Goal: Task Accomplishment & Management: Complete application form

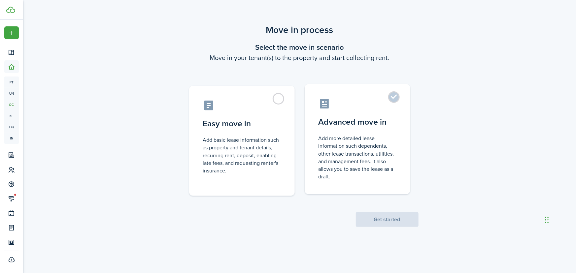
click at [393, 99] on label "Advanced move in Add more detailed lease information such dependents, other lea…" at bounding box center [358, 139] width 106 height 110
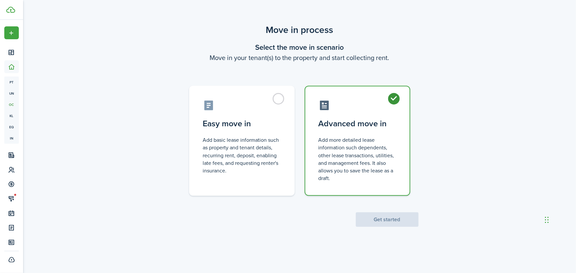
radio input "true"
click at [402, 218] on button "Get started" at bounding box center [387, 220] width 63 height 15
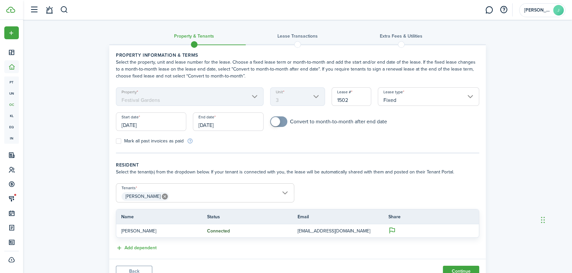
click at [154, 120] on input "[DATE]" at bounding box center [151, 122] width 70 height 18
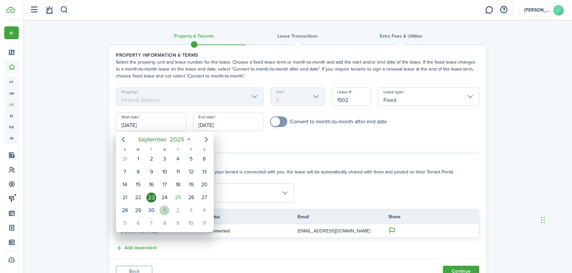
click at [168, 211] on div "1" at bounding box center [165, 211] width 10 height 10
type input "[DATE]"
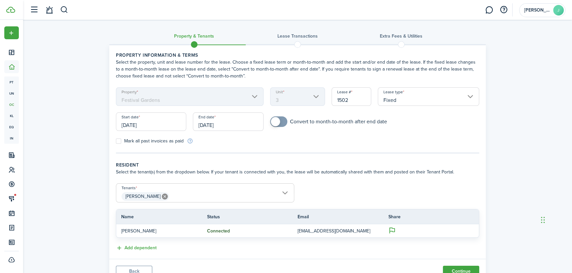
click at [227, 126] on input "[DATE]" at bounding box center [228, 122] width 70 height 18
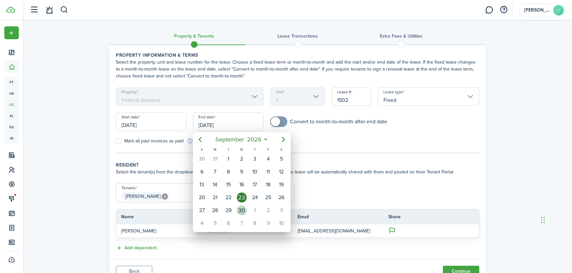
click at [246, 208] on div "30" at bounding box center [242, 211] width 10 height 10
type input "[DATE]"
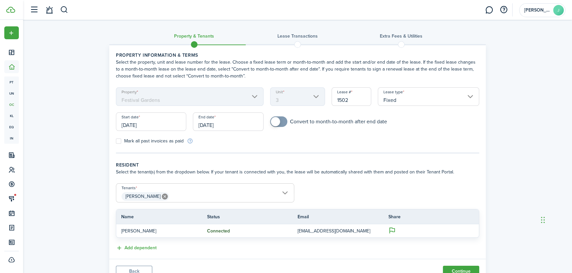
checkbox input "true"
click at [280, 123] on span at bounding box center [278, 122] width 7 height 11
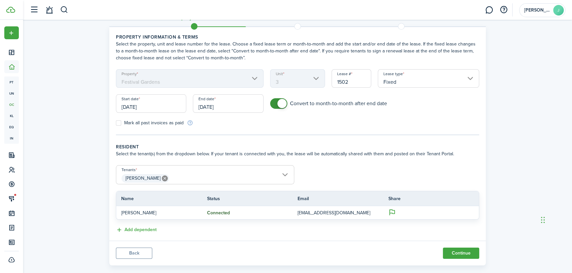
scroll to position [28, 0]
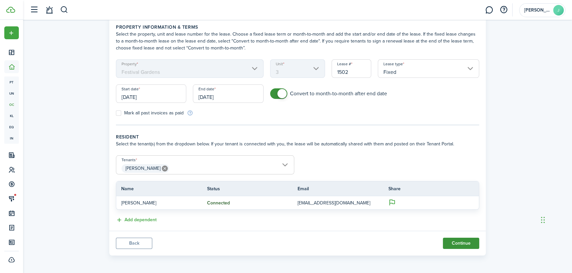
click at [463, 245] on button "Continue" at bounding box center [461, 243] width 36 height 11
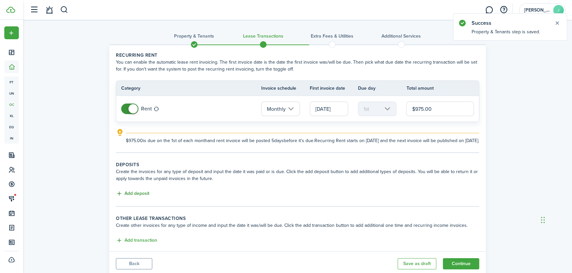
click at [128, 198] on button "Add deposit" at bounding box center [132, 194] width 33 height 8
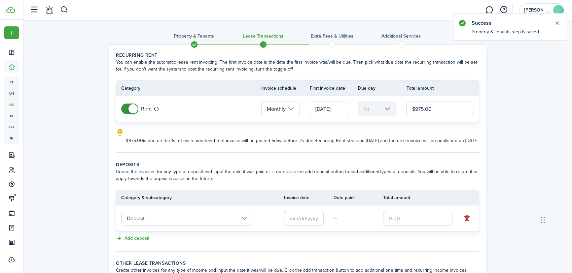
click at [303, 226] on input "text" at bounding box center [304, 218] width 40 height 15
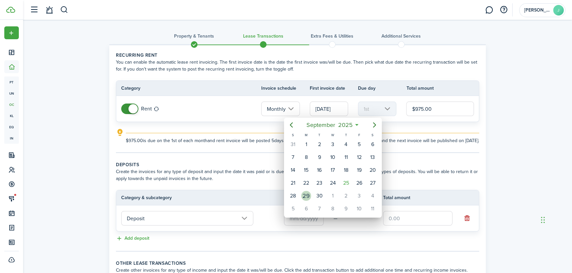
click at [303, 196] on div "29" at bounding box center [306, 196] width 10 height 10
type input "[DATE]"
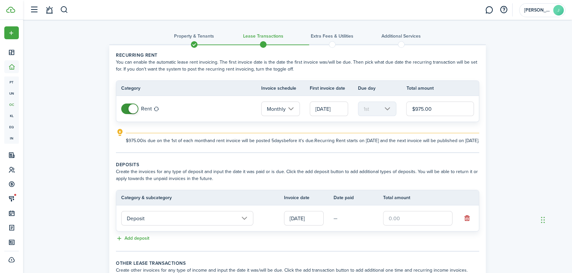
click at [408, 226] on input "text" at bounding box center [417, 218] width 69 height 15
type input "$975.00"
click at [496, 196] on div "Property & Tenants Lease Transactions Extra fees & Utilities Additional Service…" at bounding box center [297, 172] width 549 height 305
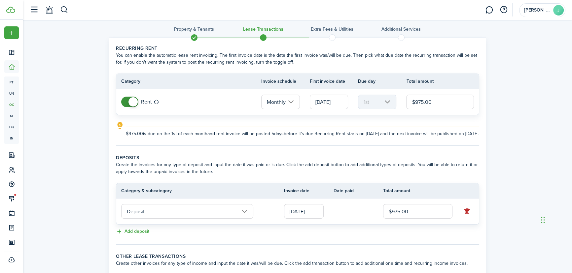
scroll to position [60, 0]
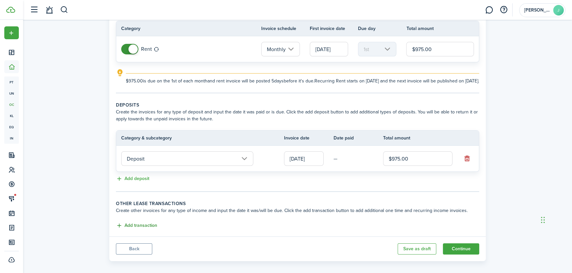
click at [145, 230] on button "Add transaction" at bounding box center [136, 226] width 41 height 8
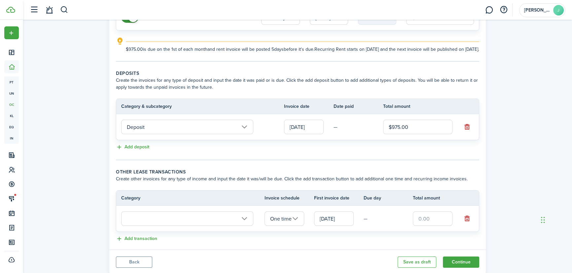
scroll to position [117, 0]
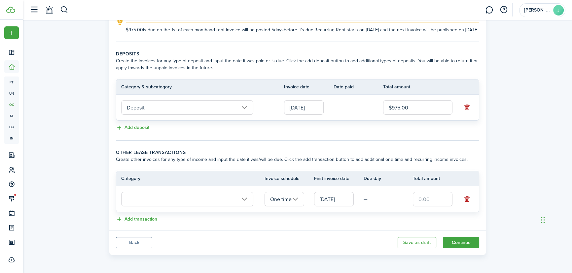
click at [188, 198] on input "text" at bounding box center [187, 199] width 132 height 15
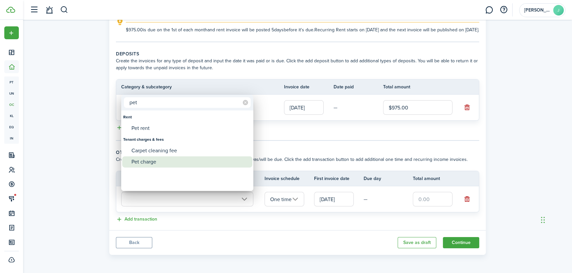
type input "pet"
click at [153, 165] on div "Pet charge" at bounding box center [189, 162] width 117 height 11
type input "Tenant charges & fees / Pet charge"
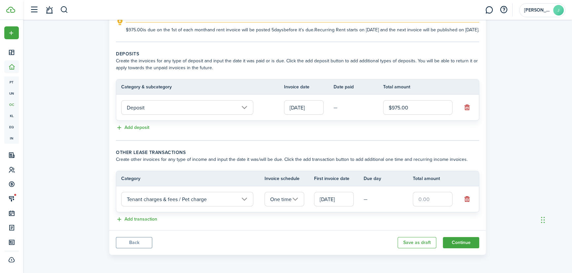
click at [431, 197] on input "text" at bounding box center [433, 199] width 40 height 15
click at [345, 196] on input "[DATE]" at bounding box center [334, 199] width 40 height 15
type input "$300.00"
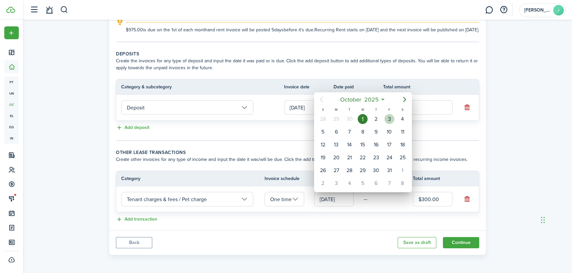
click at [389, 119] on div "3" at bounding box center [389, 119] width 10 height 10
type input "[DATE]"
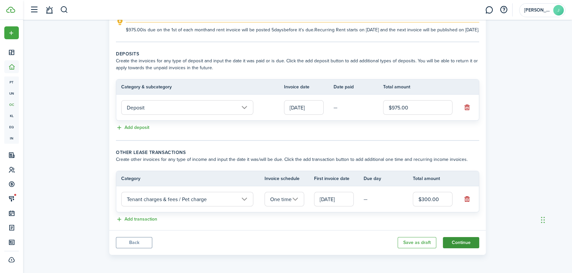
click at [458, 241] on button "Continue" at bounding box center [461, 242] width 36 height 11
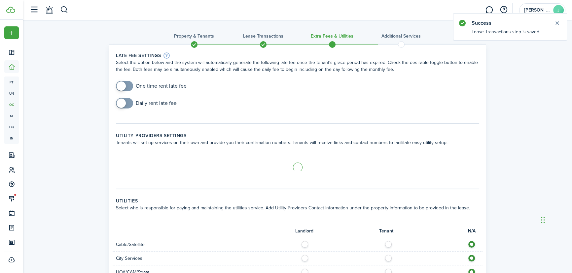
checkbox input "true"
click at [128, 85] on span at bounding box center [124, 86] width 7 height 11
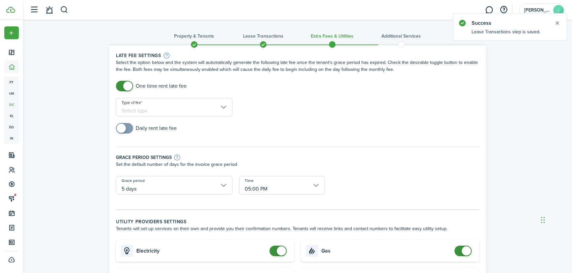
click at [168, 111] on input "Type of fee" at bounding box center [174, 107] width 117 height 18
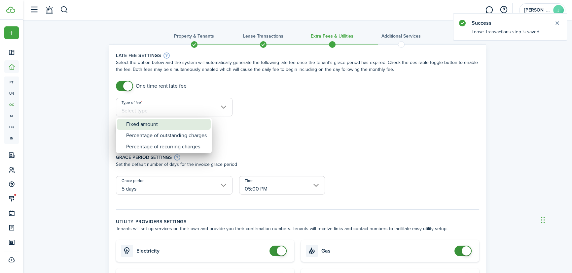
click at [165, 127] on div "Fixed amount" at bounding box center [166, 124] width 81 height 11
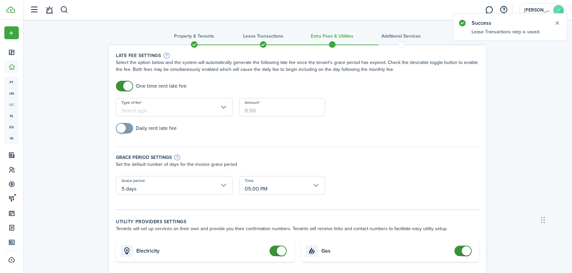
type input "Fixed amount"
click at [249, 108] on input "Amount" at bounding box center [282, 107] width 86 height 18
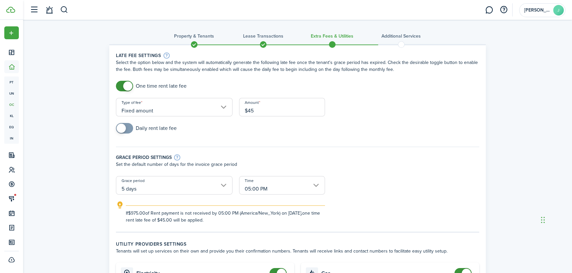
type input "$45.00"
click at [247, 129] on div "Daily rent late fee" at bounding box center [298, 131] width 370 height 17
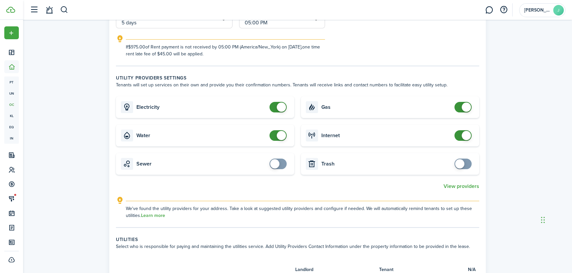
scroll to position [180, 0]
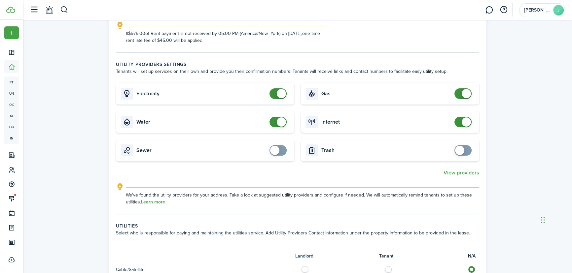
checkbox input "false"
click at [464, 94] on span at bounding box center [466, 93] width 9 height 9
checkbox input "false"
click at [460, 124] on span at bounding box center [463, 122] width 7 height 11
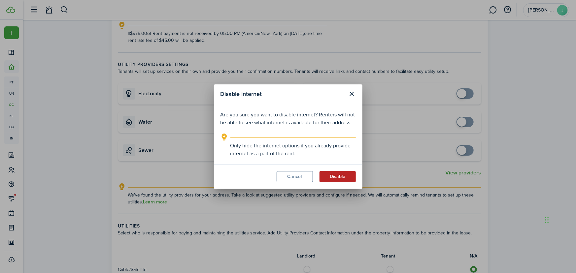
click at [342, 176] on button "Disable" at bounding box center [338, 176] width 36 height 11
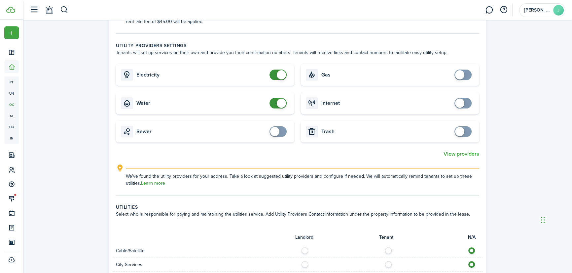
scroll to position [270, 0]
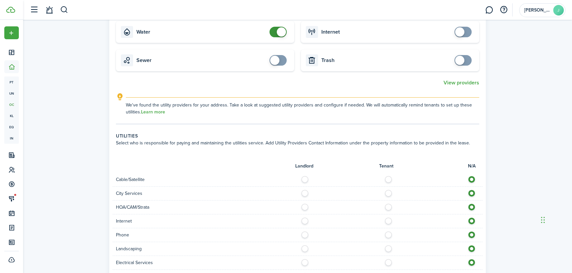
checkbox input "false"
click at [275, 31] on span at bounding box center [278, 32] width 7 height 11
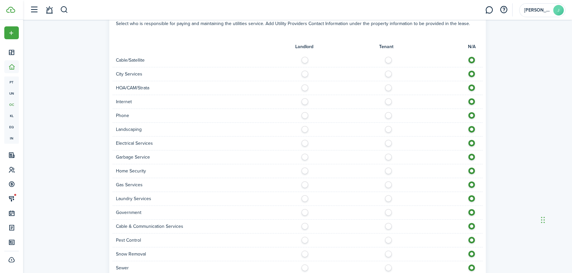
scroll to position [390, 0]
click at [390, 59] on label at bounding box center [390, 57] width 12 height 3
radio input "true"
click at [390, 101] on label at bounding box center [390, 99] width 12 height 3
radio input "true"
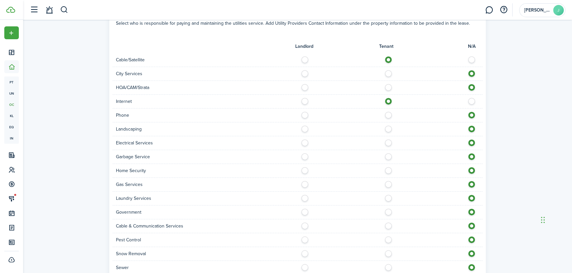
click at [392, 115] on div at bounding box center [390, 115] width 185 height 7
click at [386, 115] on label at bounding box center [390, 113] width 12 height 3
radio input "true"
click at [304, 128] on label at bounding box center [307, 127] width 12 height 3
radio input "true"
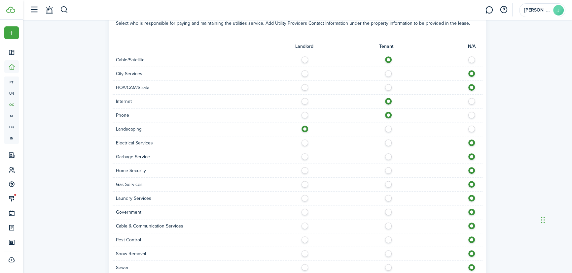
click at [386, 142] on label at bounding box center [390, 141] width 12 height 3
radio input "true"
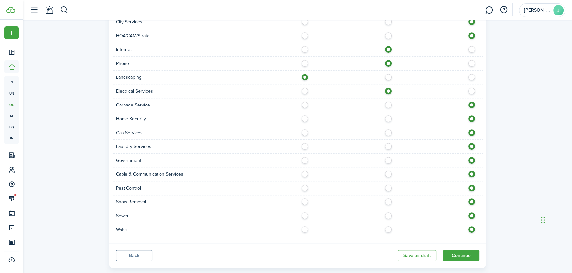
scroll to position [450, 0]
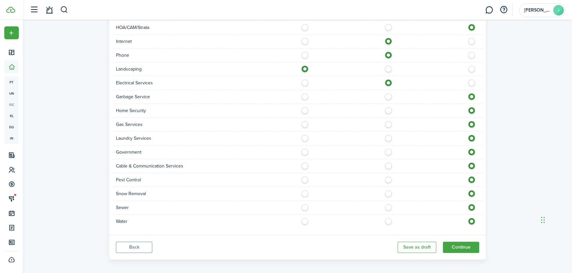
click at [303, 96] on label at bounding box center [307, 94] width 12 height 3
radio input "true"
click at [388, 164] on label at bounding box center [390, 164] width 12 height 3
radio input "true"
click at [302, 178] on label at bounding box center [307, 178] width 12 height 3
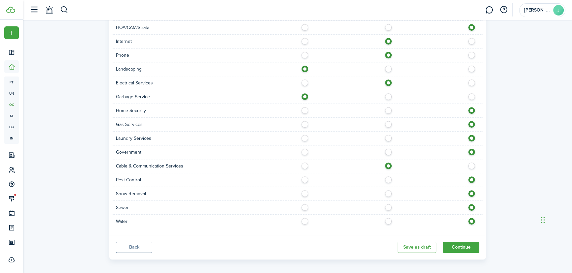
radio input "true"
click at [304, 191] on label at bounding box center [307, 192] width 12 height 3
radio input "true"
click at [303, 208] on label at bounding box center [307, 205] width 12 height 3
radio input "true"
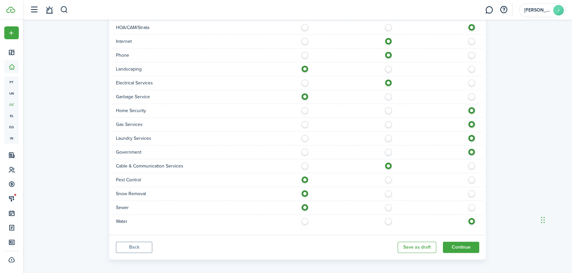
click at [305, 221] on label at bounding box center [307, 219] width 12 height 3
radio input "true"
click at [459, 247] on button "Continue" at bounding box center [461, 247] width 36 height 11
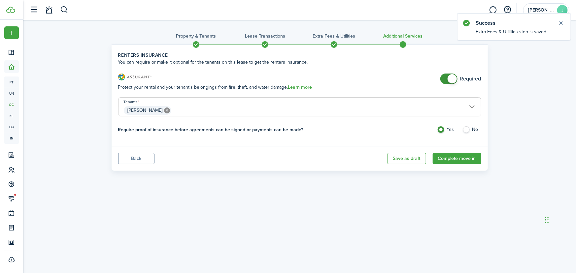
checkbox input "false"
click at [446, 75] on span at bounding box center [449, 79] width 7 height 11
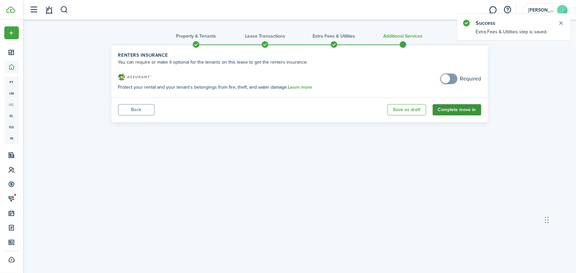
click at [457, 106] on button "Complete move in" at bounding box center [457, 109] width 49 height 11
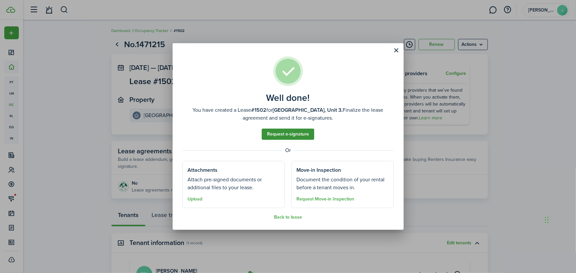
click at [296, 132] on link "Request e-signature" at bounding box center [288, 134] width 53 height 11
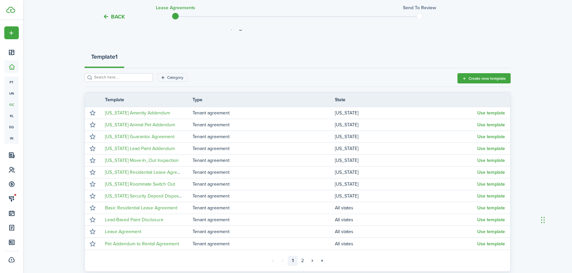
scroll to position [60, 0]
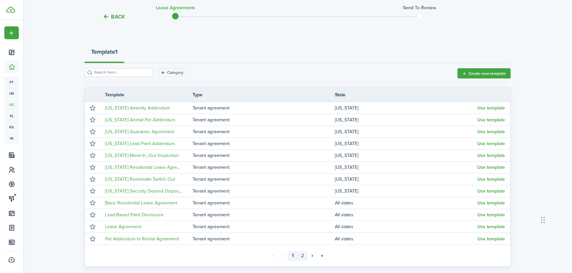
click at [303, 256] on link "2" at bounding box center [303, 256] width 10 height 10
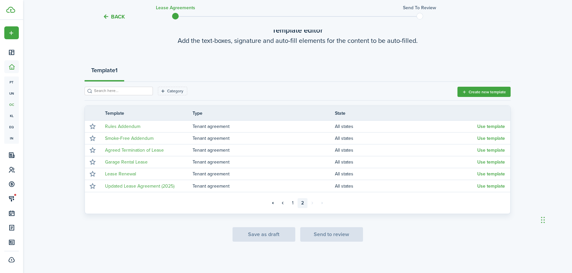
scroll to position [41, 0]
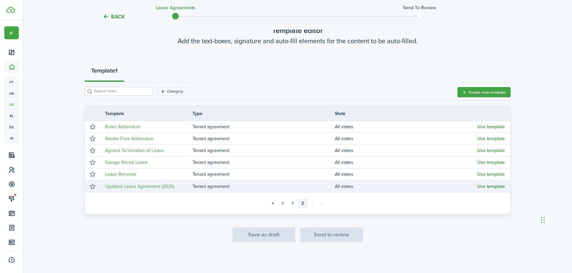
click at [480, 185] on button "Use template" at bounding box center [491, 186] width 28 height 5
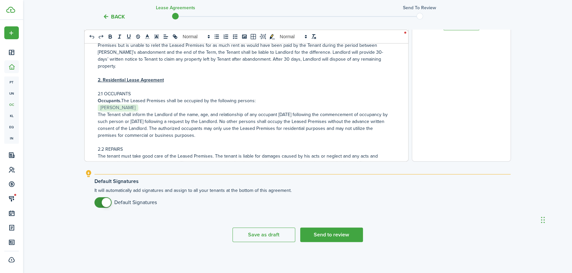
scroll to position [240, 0]
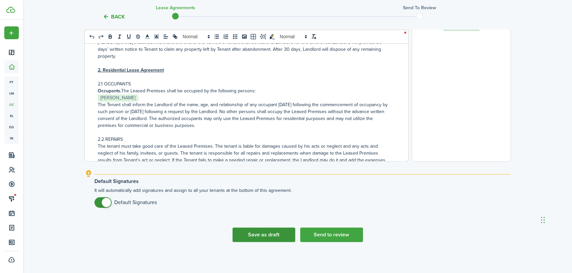
click at [265, 239] on button "Save as draft" at bounding box center [263, 235] width 63 height 15
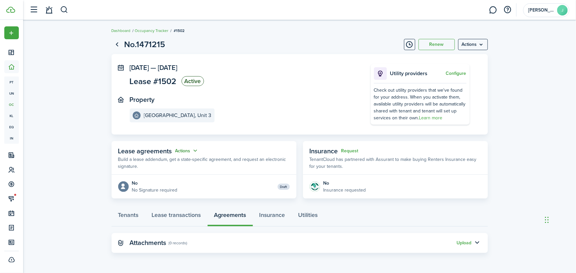
click at [190, 152] on button "Actions" at bounding box center [187, 151] width 24 height 8
click at [173, 164] on link "Edit" at bounding box center [171, 164] width 58 height 12
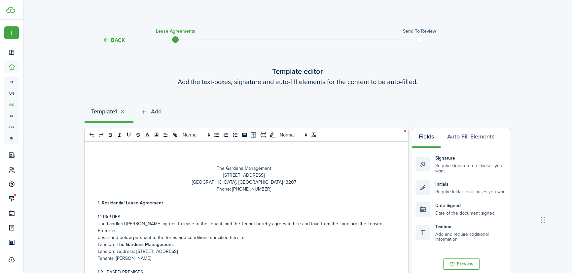
click at [116, 40] on button "Back" at bounding box center [114, 40] width 22 height 7
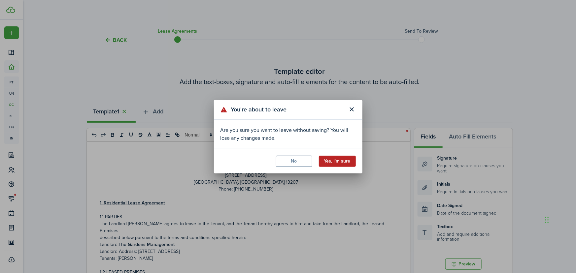
click at [345, 161] on button "Yes, I'm sure" at bounding box center [337, 161] width 37 height 11
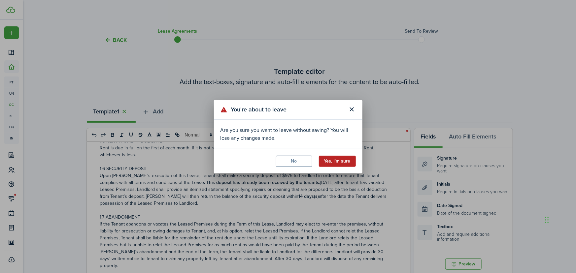
click at [347, 161] on button "Yes, I'm sure" at bounding box center [337, 161] width 37 height 11
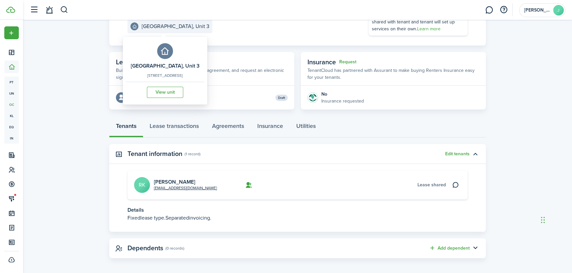
scroll to position [90, 0]
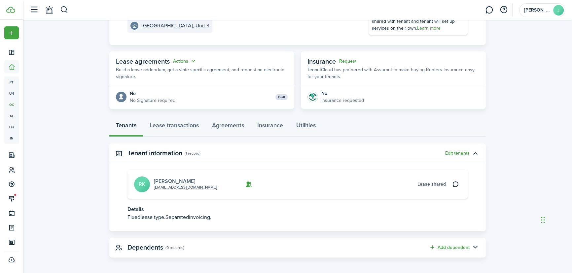
click at [162, 180] on link "[PERSON_NAME]" at bounding box center [174, 182] width 41 height 8
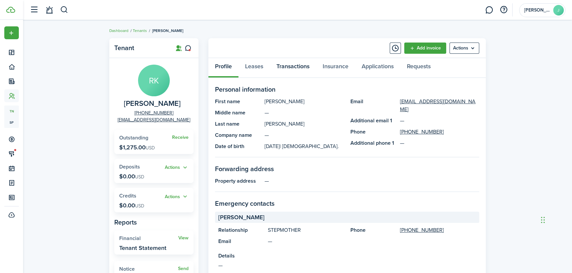
click at [296, 63] on link "Transactions" at bounding box center [293, 68] width 46 height 20
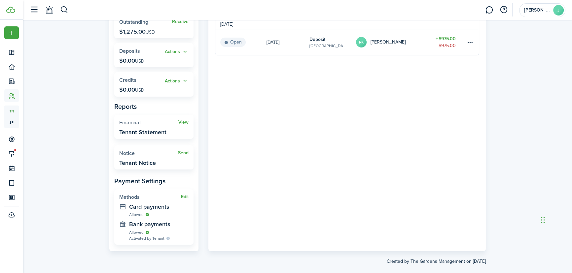
scroll to position [125, 0]
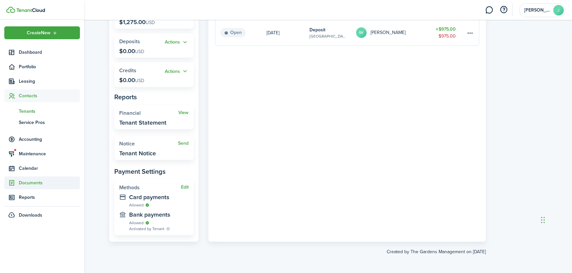
click at [43, 186] on span "Documents" at bounding box center [49, 183] width 61 height 7
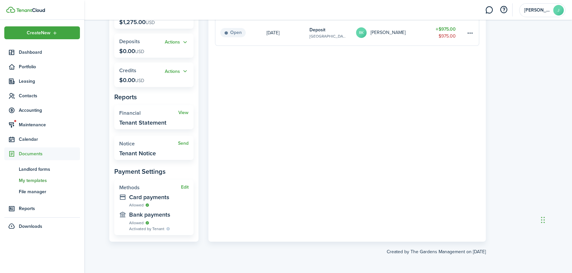
click at [44, 179] on span "My templates" at bounding box center [49, 180] width 61 height 7
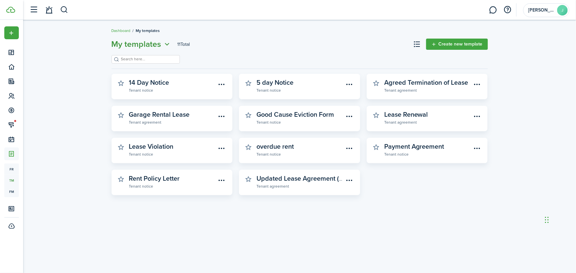
click at [167, 46] on icon "Open menu" at bounding box center [167, 44] width 9 height 8
click at [138, 61] on link "Landlord forms" at bounding box center [143, 59] width 58 height 12
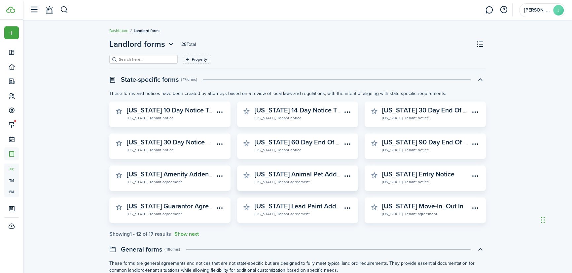
click at [312, 173] on widget-stats-description "[US_STATE] Animal Pet Addendum" at bounding box center [306, 174] width 103 height 10
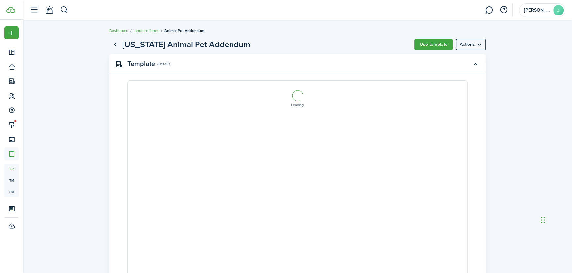
select select "fit"
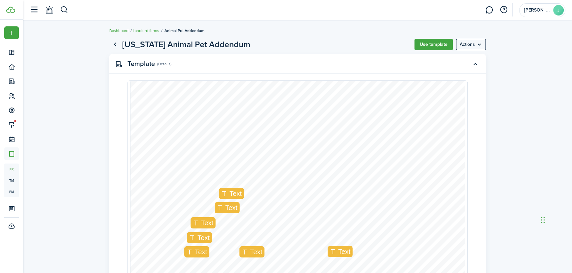
scroll to position [180, 0]
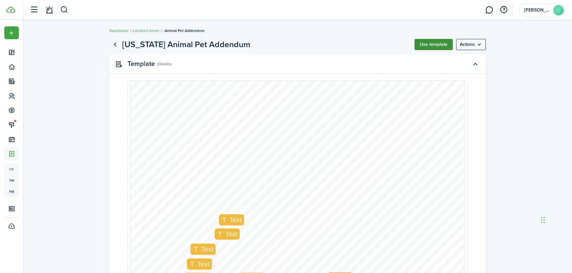
click at [443, 42] on button "Use template" at bounding box center [433, 44] width 38 height 11
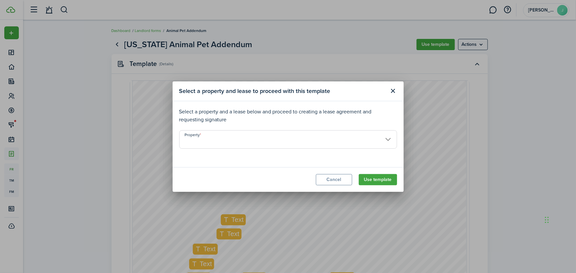
click at [219, 140] on input "Property" at bounding box center [288, 139] width 218 height 18
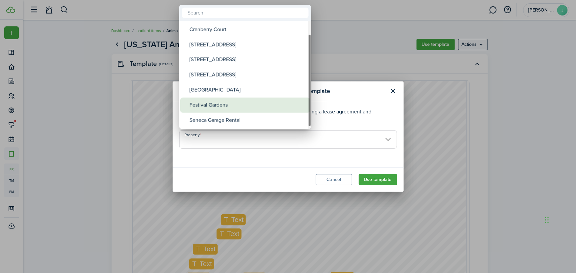
click at [214, 106] on div "Festival Gardens" at bounding box center [248, 105] width 117 height 15
type input "Festival Gardens"
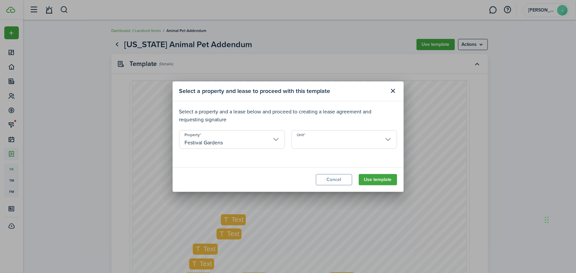
click at [313, 139] on input "Unit" at bounding box center [345, 139] width 106 height 18
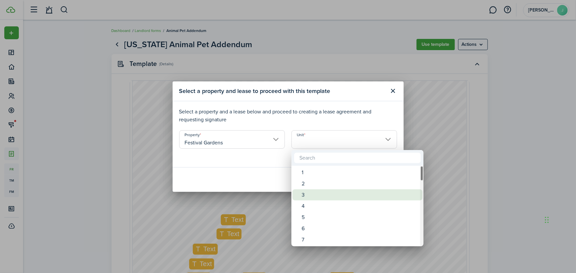
click at [300, 193] on span "Unit" at bounding box center [297, 195] width 9 height 9
type input "3"
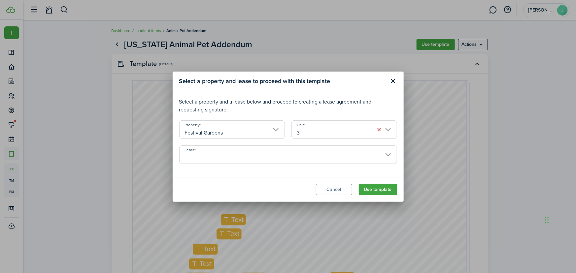
click at [330, 157] on input "Lease" at bounding box center [288, 155] width 218 height 18
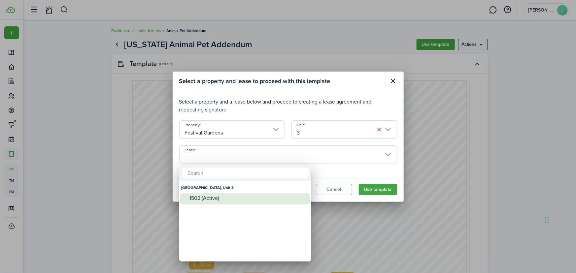
click at [201, 197] on div "1502 (Active)" at bounding box center [248, 199] width 117 height 6
type input "[GEOGRAPHIC_DATA], Unit 3. Lease #1502 (Active)"
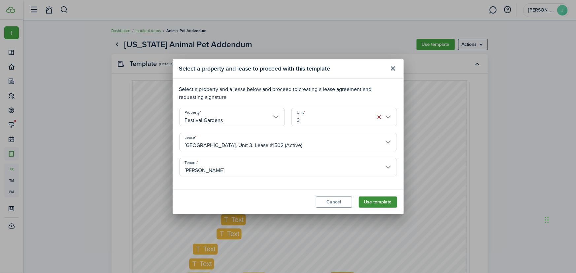
click at [387, 203] on button "Use template" at bounding box center [378, 202] width 38 height 11
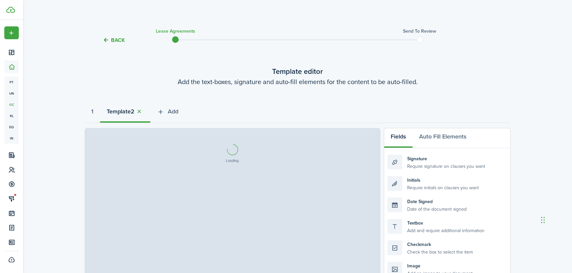
select select "fit"
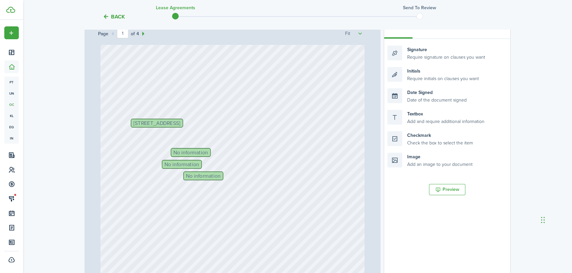
scroll to position [120, 0]
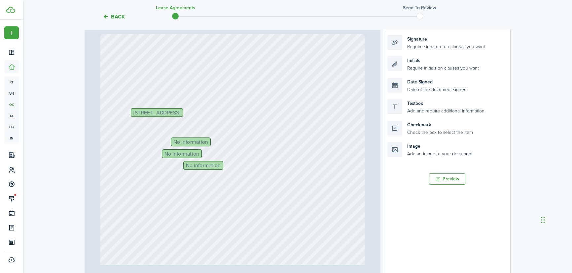
click at [191, 140] on span "No information" at bounding box center [190, 142] width 35 height 5
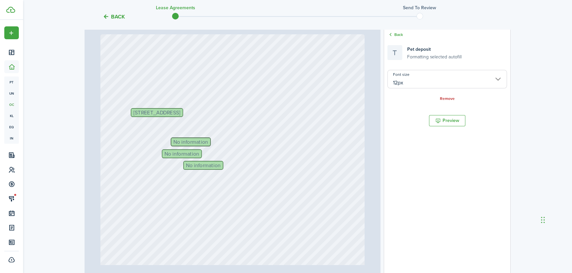
click at [191, 140] on span "No information" at bounding box center [190, 142] width 35 height 5
click at [225, 112] on div "Text Text No information Text Text Text No information No information Text Text…" at bounding box center [232, 208] width 264 height 348
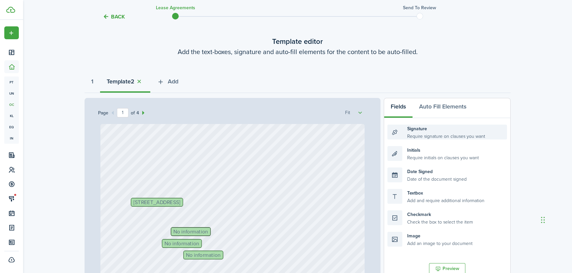
scroll to position [30, 0]
drag, startPoint x: 439, startPoint y: 197, endPoint x: 285, endPoint y: 204, distance: 154.7
click at [285, 204] on div "Page 1 of 4 50% 75% 100% 150% 200% Fit Text Text No information Text Text Text …" at bounding box center [298, 235] width 426 height 274
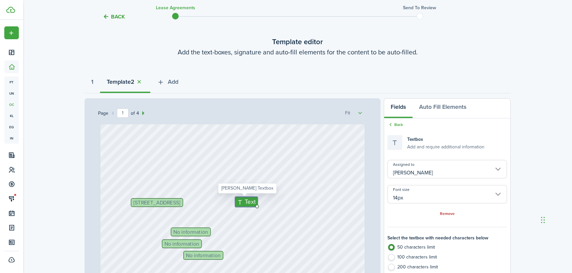
click at [248, 202] on span "Text" at bounding box center [250, 201] width 11 height 9
type textarea "Unit 3"
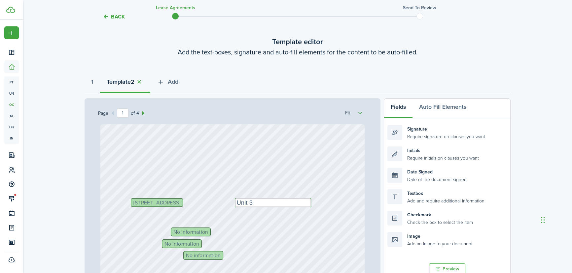
click at [183, 230] on span "No information" at bounding box center [190, 232] width 35 height 5
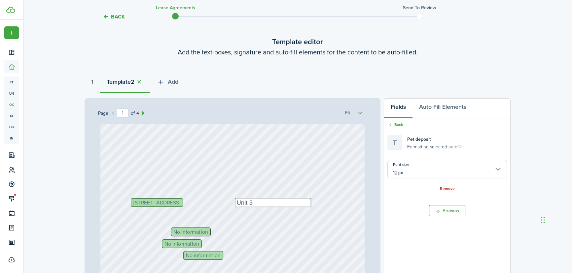
click at [183, 230] on span "No information" at bounding box center [190, 232] width 35 height 5
click at [186, 233] on span "No information" at bounding box center [190, 232] width 35 height 5
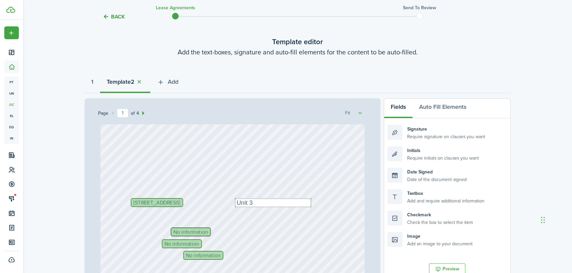
click at [205, 232] on div "No information" at bounding box center [191, 232] width 40 height 9
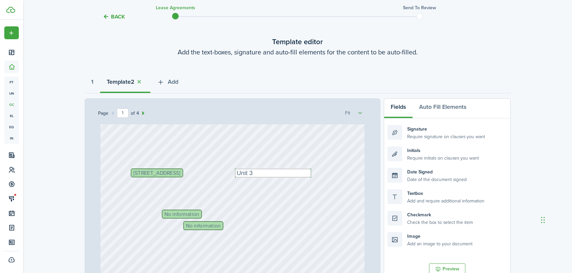
click at [186, 218] on div "No information" at bounding box center [182, 214] width 40 height 9
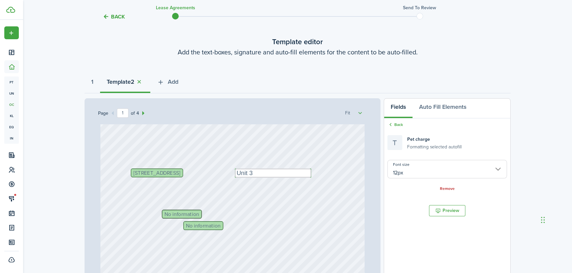
click at [185, 212] on span "No information" at bounding box center [181, 214] width 35 height 5
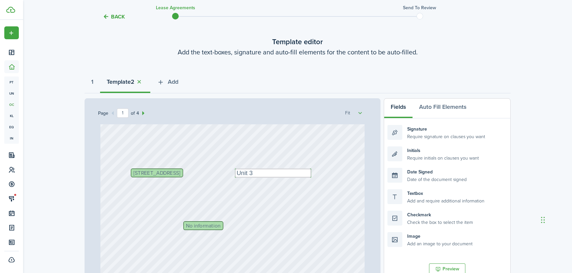
click at [185, 212] on div "Text Text Text Text Text No information Text Text [STREET_ADDRESS] Text Unit 3" at bounding box center [232, 269] width 264 height 348
click at [179, 215] on div "Text Text Text Text Text No information Text Text [STREET_ADDRESS] Text Unit 3" at bounding box center [232, 269] width 264 height 348
click at [168, 215] on div "Text Text Text Text Text No information Text Text [STREET_ADDRESS] Text Unit 3" at bounding box center [232, 269] width 264 height 348
drag, startPoint x: 407, startPoint y: 199, endPoint x: 188, endPoint y: 218, distance: 219.4
click at [188, 218] on div "Page 1 of 4 50% 75% 100% 150% 200% Fit Text Text Text Text Text No information …" at bounding box center [298, 235] width 426 height 274
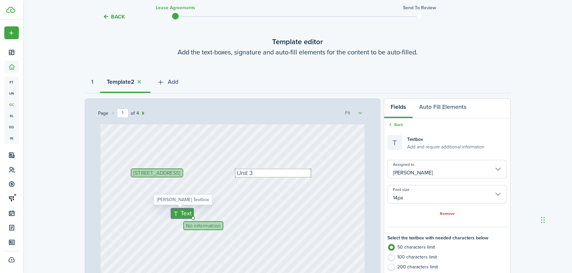
click at [185, 217] on span "Text" at bounding box center [186, 213] width 11 height 9
type textarea "$300"
click at [190, 225] on span "No information" at bounding box center [203, 225] width 35 height 5
type input "12px"
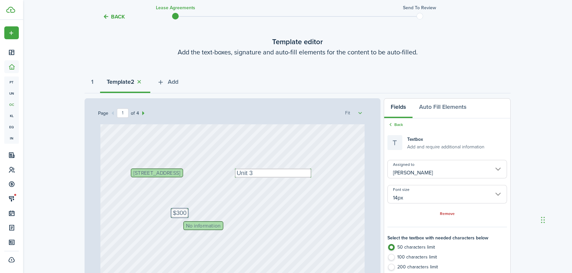
type input "12px"
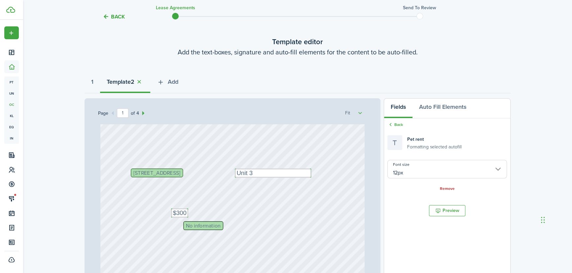
click at [190, 225] on span "No information" at bounding box center [203, 225] width 35 height 5
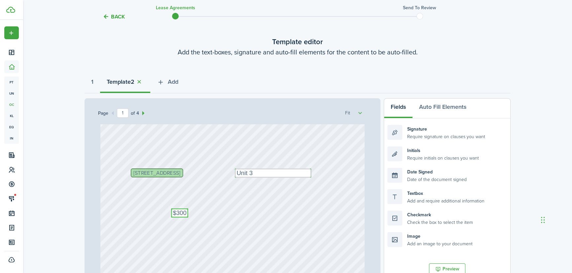
click at [185, 210] on textarea "$300" at bounding box center [179, 213] width 17 height 9
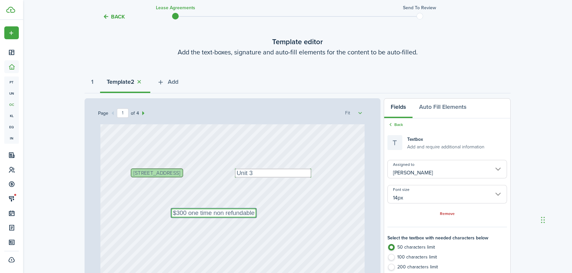
type textarea "$300 one time non refundable"
drag, startPoint x: 169, startPoint y: 213, endPoint x: 160, endPoint y: 214, distance: 9.0
click at [260, 212] on div "Text Text Text Text Text Text Text [STREET_ADDRESS] Text Unit 3 Text $300 one t…" at bounding box center [232, 269] width 264 height 348
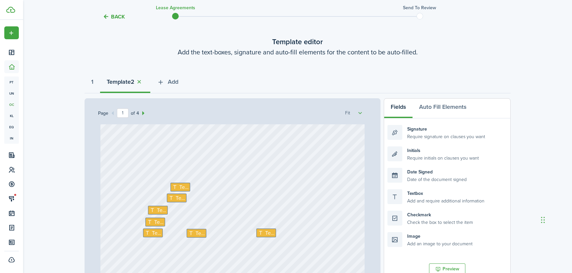
scroll to position [210, 0]
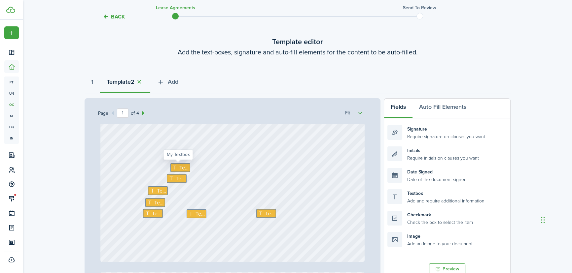
click at [181, 168] on span "Text" at bounding box center [183, 168] width 9 height 8
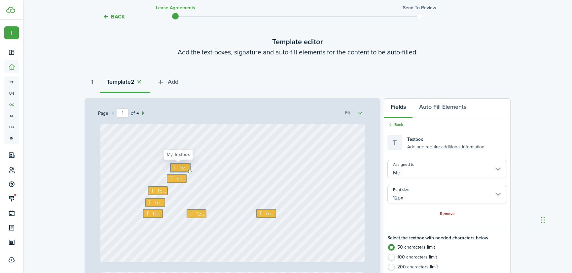
click at [181, 168] on span "Text" at bounding box center [183, 168] width 9 height 8
click at [182, 167] on textarea "2 cats" at bounding box center [179, 167] width 18 height 8
type textarea "2 cats"
click at [186, 166] on div "Text Text 2 cats Text Text Text Text Text [STREET_ADDRESS] Text Unit 3 Text $30…" at bounding box center [232, 88] width 264 height 348
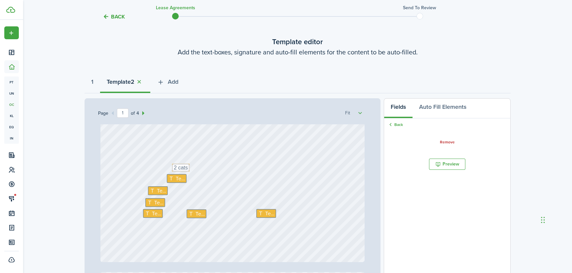
drag, startPoint x: 184, startPoint y: 166, endPoint x: 188, endPoint y: 167, distance: 4.1
click at [188, 167] on textarea "2 cats" at bounding box center [183, 168] width 18 height 8
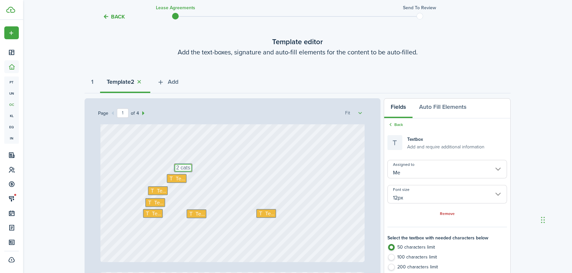
click at [188, 167] on textarea "2 cats" at bounding box center [183, 168] width 18 height 8
type textarea "2"
click at [215, 166] on textarea "Ms. Bonkers, Mini Pearl" at bounding box center [203, 168] width 59 height 8
click at [212, 166] on textarea "Ms. Bonkers, Minie Pearl" at bounding box center [205, 168] width 62 height 8
type textarea "Ms. Bonkers, [PERSON_NAME]"
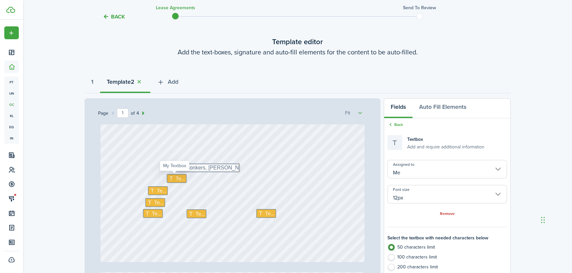
click at [176, 179] on span "Text" at bounding box center [180, 179] width 9 height 8
drag, startPoint x: 164, startPoint y: 176, endPoint x: 164, endPoint y: 154, distance: 22.5
click at [164, 154] on div "Text Text Text Text Text Text 2 cats [STREET_ADDRESS] Text Unit 3 Text $300 one…" at bounding box center [232, 88] width 264 height 348
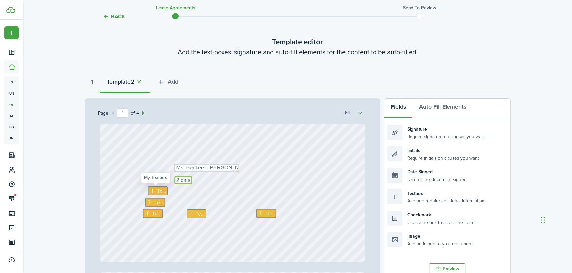
type textarea "2 cats"
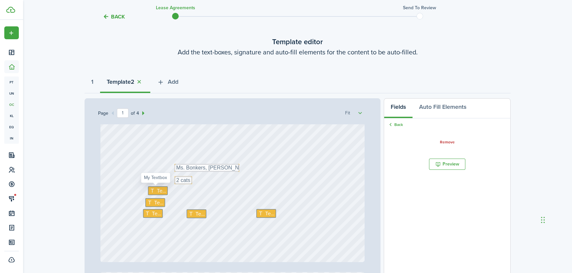
click at [159, 193] on span "Text" at bounding box center [161, 191] width 9 height 8
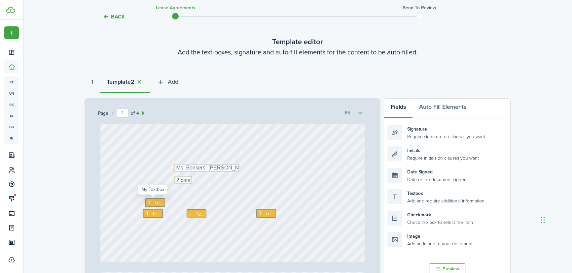
click at [160, 200] on span "Text" at bounding box center [158, 203] width 9 height 8
click at [153, 215] on span "Text" at bounding box center [156, 214] width 9 height 8
click at [199, 214] on span "Text" at bounding box center [200, 214] width 9 height 8
click at [267, 216] on span "Text" at bounding box center [269, 214] width 9 height 8
click at [300, 198] on div "Text 2 cats [STREET_ADDRESS] Text Unit 3 Text $300 one time non refundable Text…" at bounding box center [232, 88] width 264 height 348
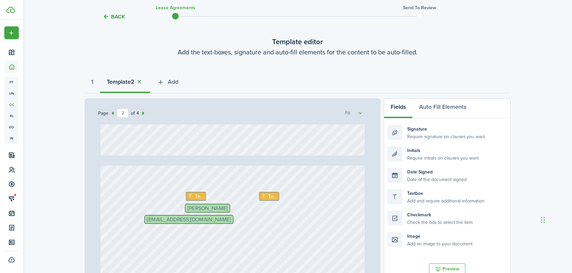
scroll to position [330, 0]
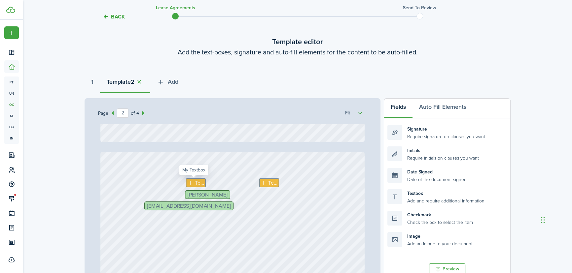
click at [202, 182] on div "Text" at bounding box center [196, 183] width 20 height 9
click at [275, 182] on div "Text" at bounding box center [269, 183] width 20 height 9
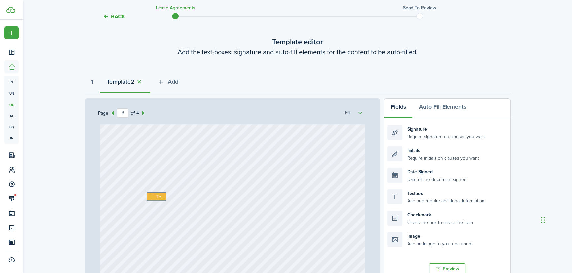
scroll to position [750, 0]
click at [160, 196] on span "Text" at bounding box center [160, 197] width 9 height 8
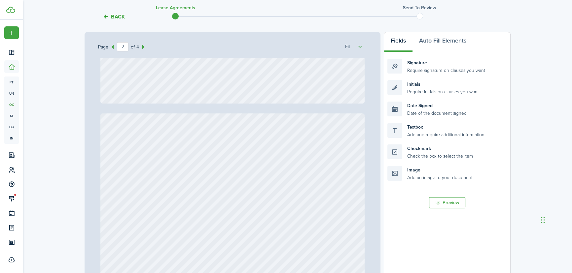
scroll to position [180, 0]
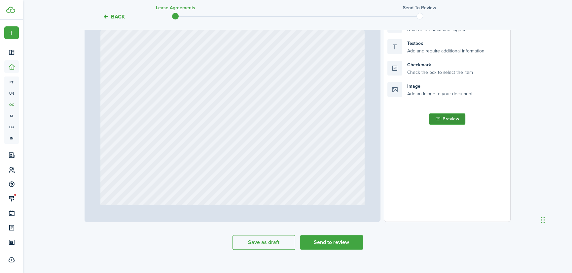
click at [461, 116] on button "Preview" at bounding box center [447, 119] width 36 height 11
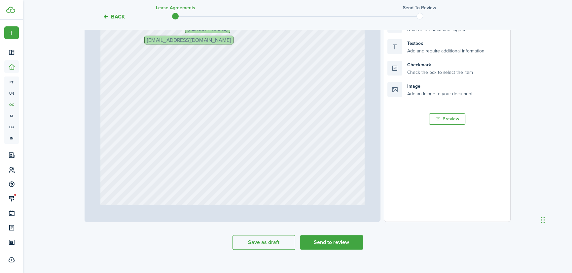
type input "1"
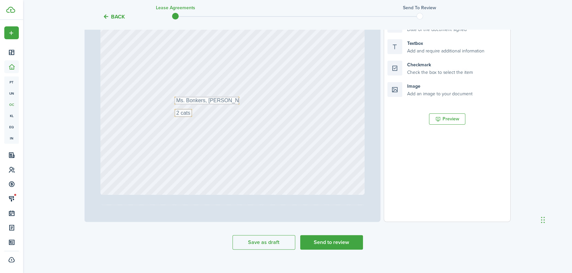
scroll to position [120, 0]
click at [223, 119] on div "Text 2 cats [STREET_ADDRESS] Text Unit 3 Text $300 one time non refundable Text…" at bounding box center [232, 28] width 264 height 348
click at [207, 121] on div "Text 2 cats [STREET_ADDRESS] Text Unit 3 Text $300 one time non refundable Text…" at bounding box center [232, 28] width 264 height 348
click at [185, 130] on div "Text 2 cats [STREET_ADDRESS] Text Unit 3 Text $300 one time non refundable Text…" at bounding box center [232, 28] width 264 height 348
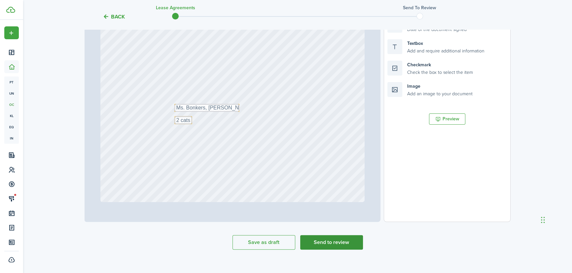
click at [343, 240] on button "Send to review" at bounding box center [331, 242] width 63 height 15
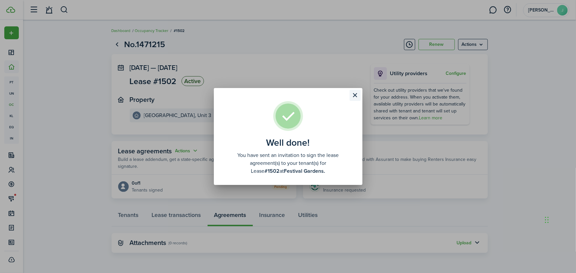
click at [354, 92] on button "Close modal" at bounding box center [355, 95] width 11 height 11
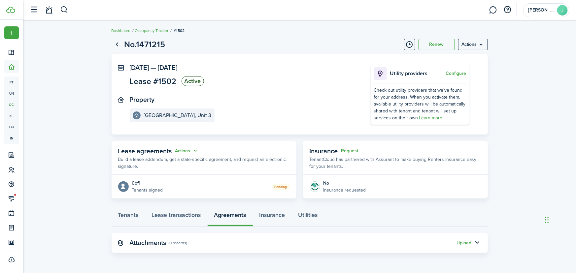
click at [192, 147] on div "Lease agreements Actions" at bounding box center [158, 151] width 81 height 10
click at [189, 150] on button "Actions" at bounding box center [187, 151] width 24 height 8
click at [179, 164] on link "Edit" at bounding box center [171, 164] width 58 height 12
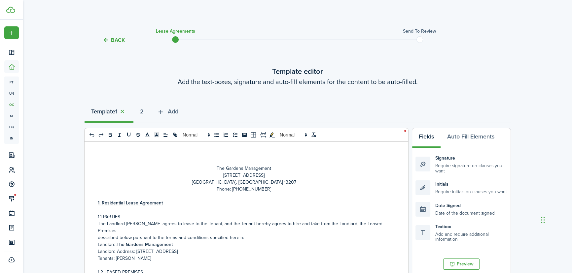
select select "fit"
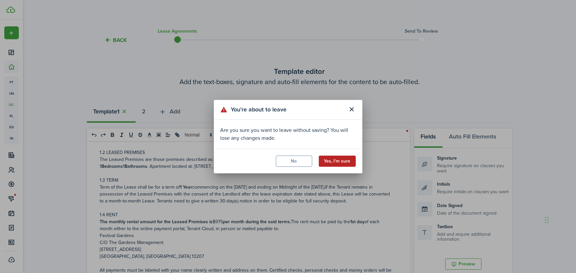
click at [340, 163] on button "Yes, I'm sure" at bounding box center [337, 161] width 37 height 11
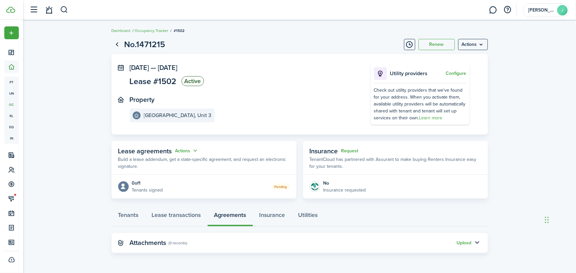
click at [519, 137] on lease-view "No.1471215 Renew Actions [DATE] — [DATE] Lease #1502 Active Property Festival G…" at bounding box center [299, 146] width 553 height 222
click at [119, 43] on link "Go back" at bounding box center [117, 44] width 11 height 11
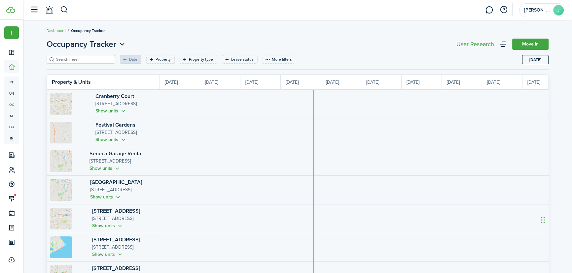
scroll to position [0, 121]
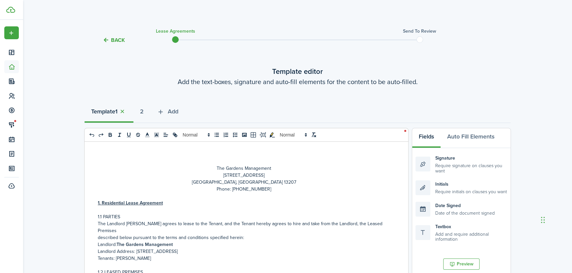
select select "fit"
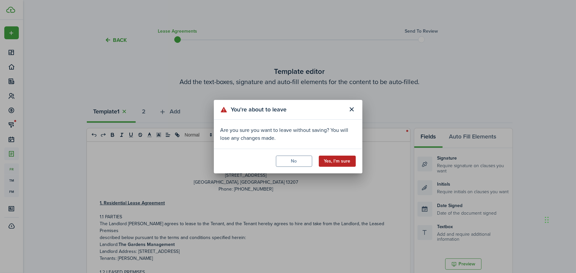
click at [347, 159] on button "Yes, I'm sure" at bounding box center [337, 161] width 37 height 11
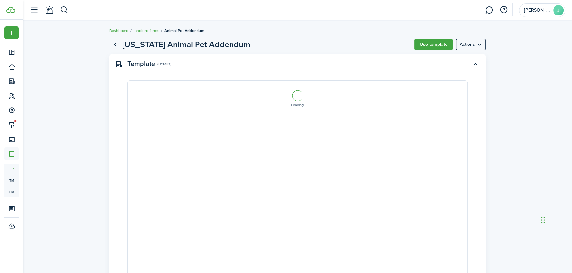
select select "fit"
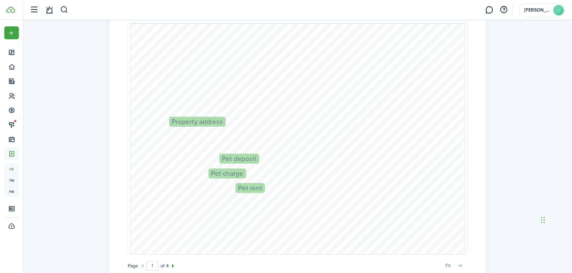
scroll to position [60, 0]
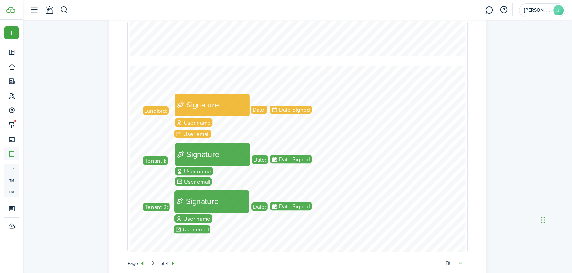
type input "4"
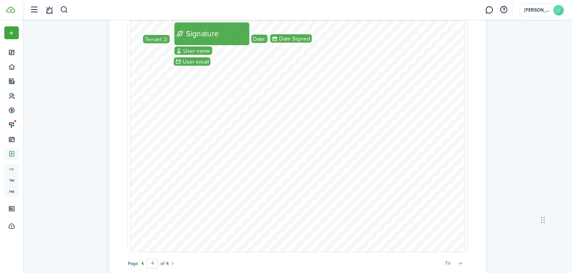
scroll to position [1351, 0]
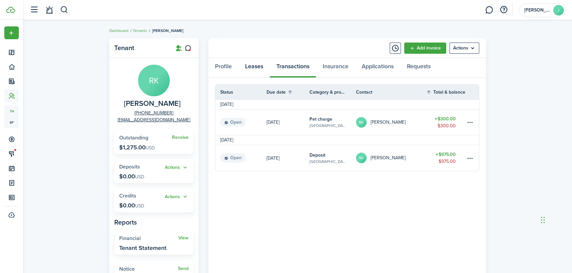
click at [262, 65] on link "Leases" at bounding box center [253, 68] width 31 height 20
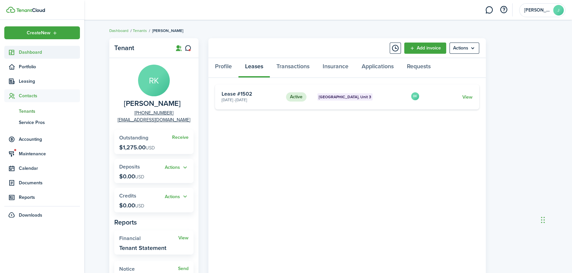
click at [42, 53] on span "Dashboard" at bounding box center [49, 52] width 61 height 7
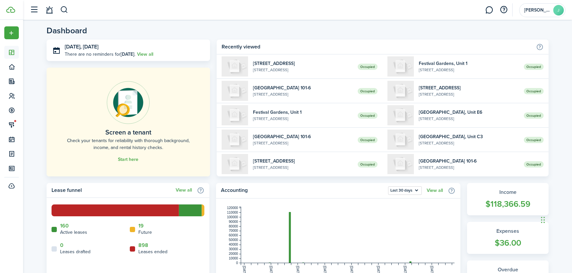
click at [69, 9] on header-wrapper "[PERSON_NAME]" at bounding box center [295, 10] width 539 height 20
click at [64, 10] on button "button" at bounding box center [64, 9] width 8 height 11
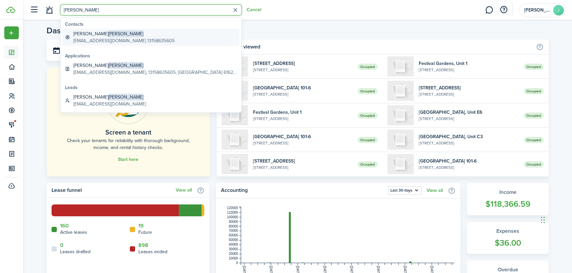
type input "[PERSON_NAME]"
click at [108, 34] on span "[PERSON_NAME]" at bounding box center [125, 33] width 35 height 7
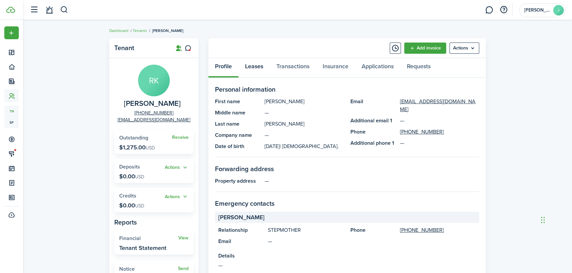
click at [252, 71] on link "Leases" at bounding box center [253, 68] width 31 height 20
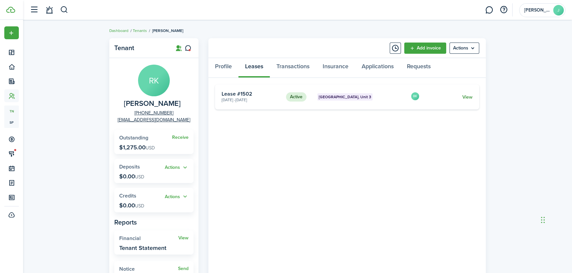
click at [463, 98] on link "View" at bounding box center [467, 97] width 10 height 7
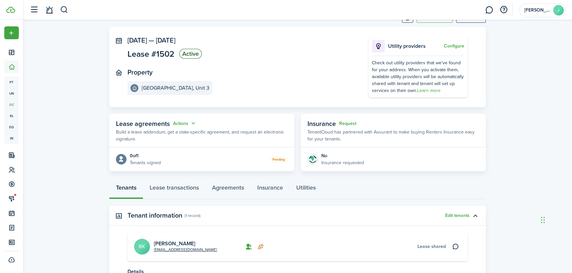
scroll to position [60, 0]
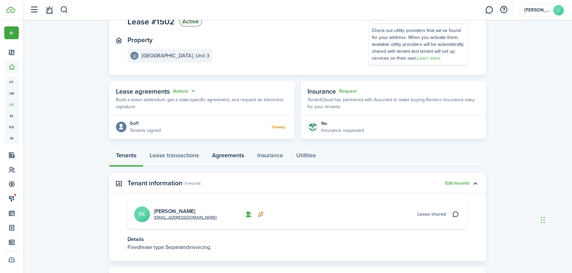
click at [221, 159] on link "Agreements" at bounding box center [227, 157] width 45 height 20
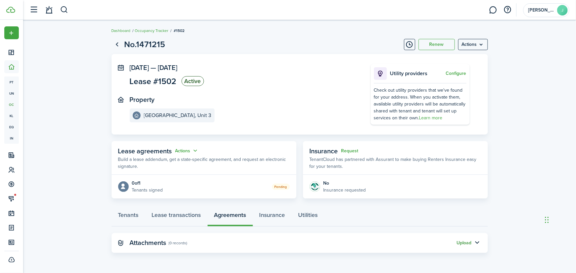
click at [462, 243] on button "Upload" at bounding box center [464, 243] width 15 height 5
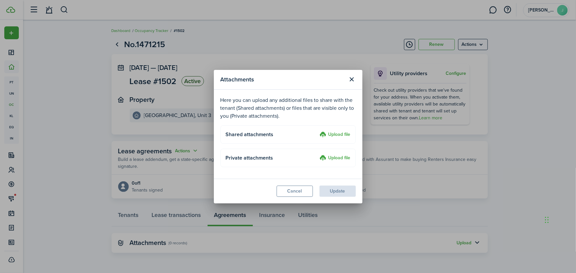
click at [333, 135] on label "Upload file" at bounding box center [335, 135] width 31 height 8
click at [318, 131] on input "Upload file" at bounding box center [318, 131] width 0 height 0
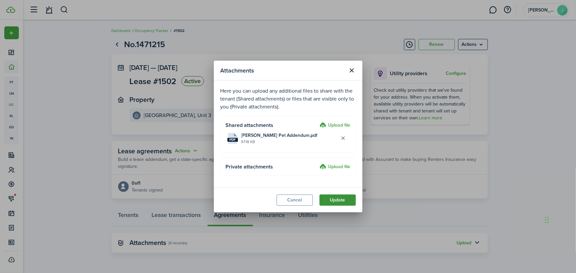
click at [346, 202] on button "Update" at bounding box center [338, 200] width 36 height 11
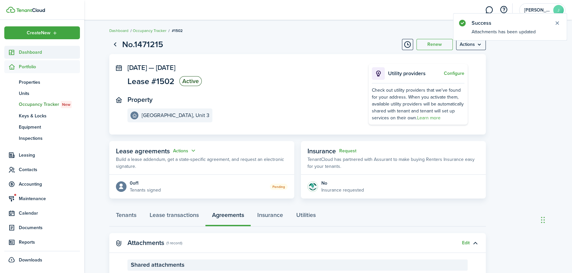
click at [27, 53] on span "Dashboard" at bounding box center [49, 52] width 61 height 7
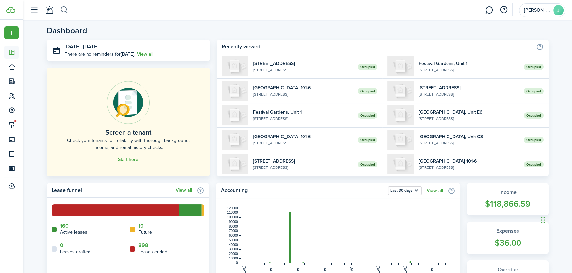
click at [66, 9] on button "button" at bounding box center [64, 9] width 8 height 11
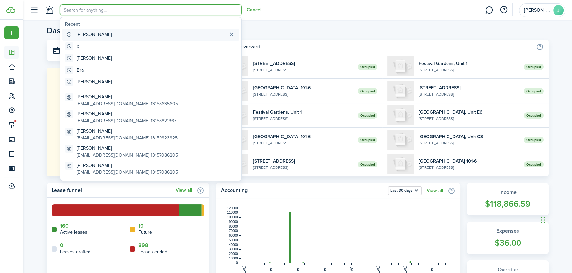
click at [83, 32] on global-search-item-title "[PERSON_NAME]" at bounding box center [94, 34] width 35 height 7
type input "[PERSON_NAME]"
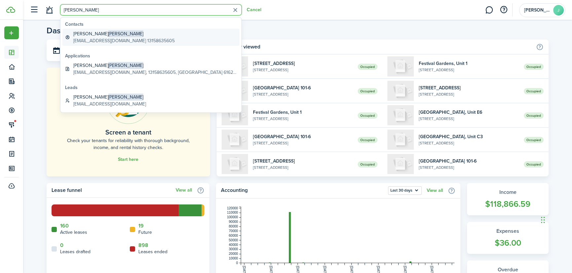
click at [85, 37] on global-search-item-title "[PERSON_NAME]" at bounding box center [123, 33] width 101 height 7
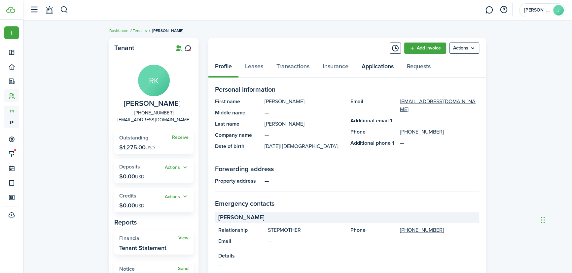
click at [380, 67] on link "Applications" at bounding box center [377, 68] width 45 height 20
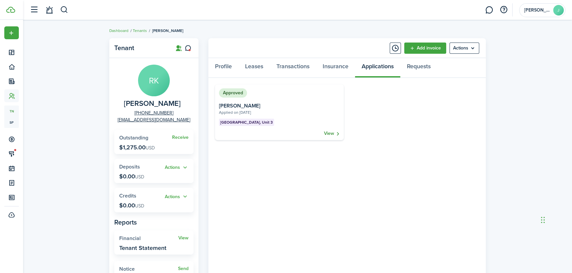
click at [328, 134] on link "View" at bounding box center [332, 133] width 16 height 7
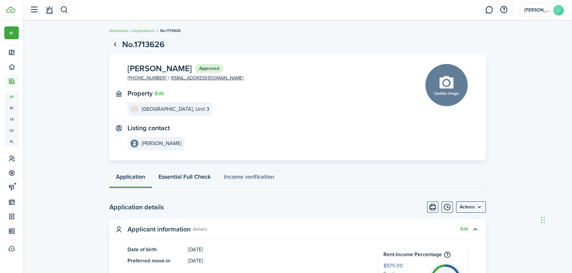
click at [211, 179] on link "Essential Full Check" at bounding box center [184, 179] width 65 height 20
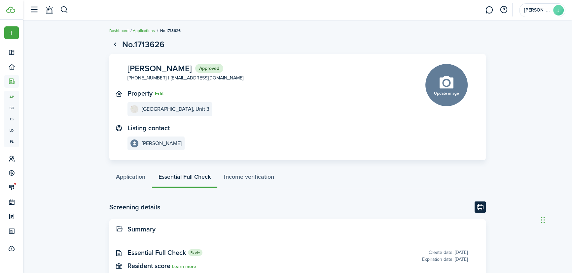
click at [479, 207] on button "Print" at bounding box center [480, 207] width 11 height 11
click at [63, 12] on button "button" at bounding box center [64, 9] width 8 height 11
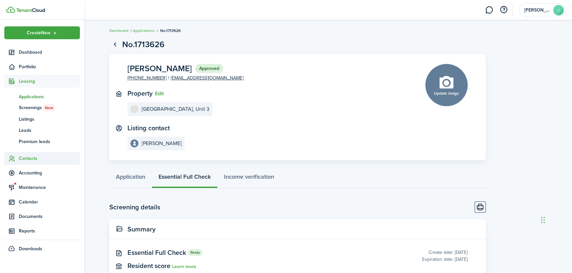
click at [27, 160] on span "Contacts" at bounding box center [49, 158] width 61 height 7
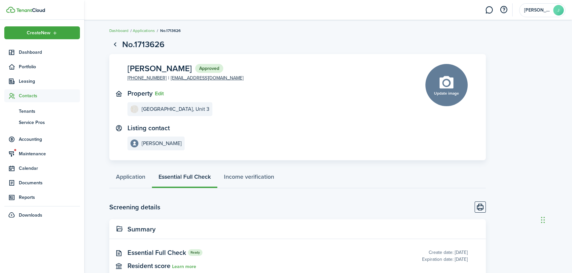
click at [23, 98] on span "Contacts" at bounding box center [49, 95] width 61 height 7
click at [26, 112] on span "Tenants" at bounding box center [49, 111] width 61 height 7
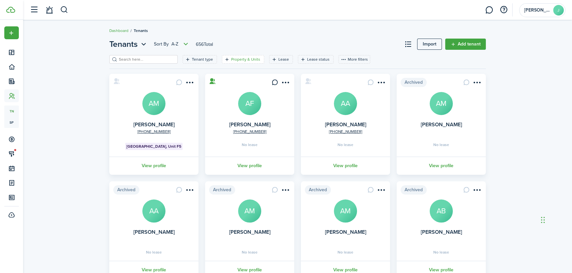
click at [231, 59] on filter-tag-label "Property & Units" at bounding box center [245, 59] width 29 height 6
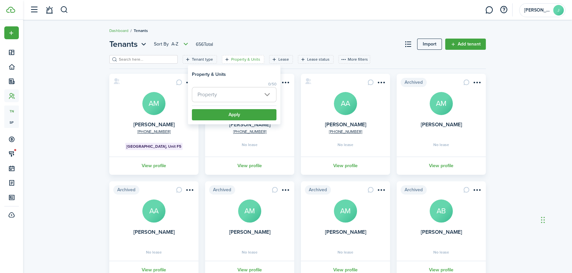
click at [231, 90] on span "Property" at bounding box center [234, 95] width 84 height 15
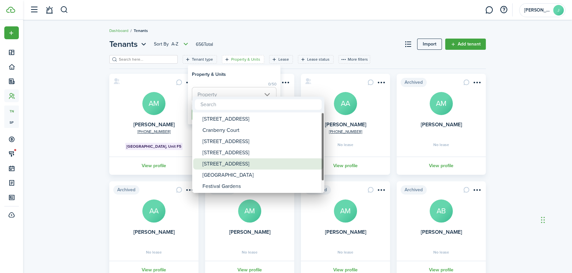
click at [226, 161] on div "[STREET_ADDRESS]" at bounding box center [260, 164] width 117 height 11
type input "[STREET_ADDRESS]"
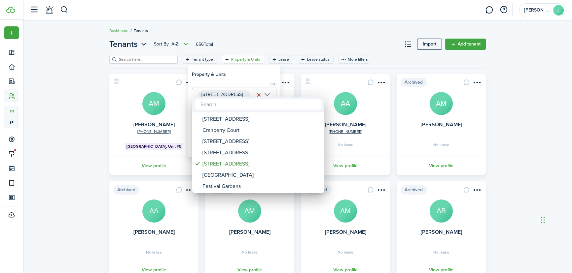
click at [267, 80] on div at bounding box center [286, 136] width 678 height 379
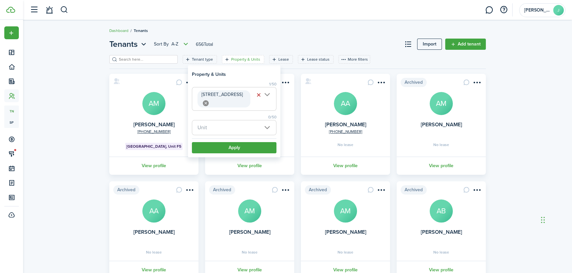
click at [223, 121] on span "Unit" at bounding box center [234, 128] width 84 height 15
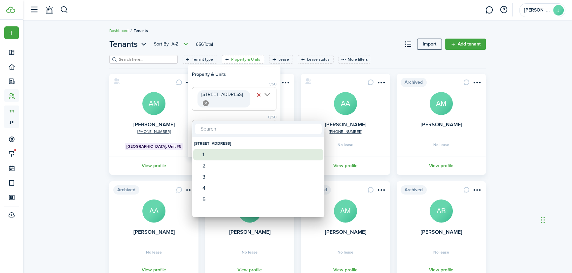
click at [212, 158] on div "1" at bounding box center [260, 154] width 117 height 11
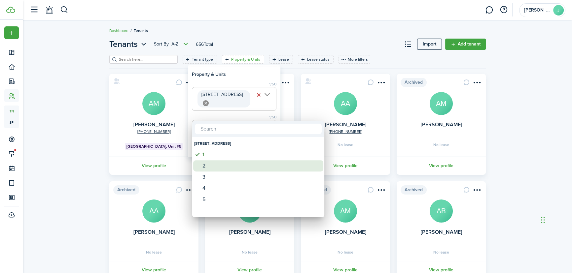
click at [211, 164] on div "2" at bounding box center [260, 165] width 117 height 11
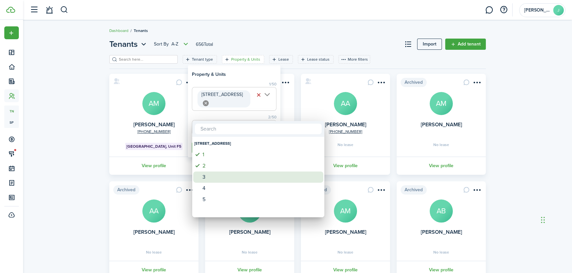
click at [207, 180] on div "3" at bounding box center [260, 177] width 117 height 11
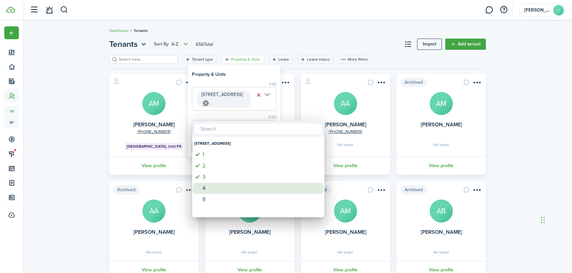
click at [207, 192] on div "4" at bounding box center [260, 188] width 117 height 11
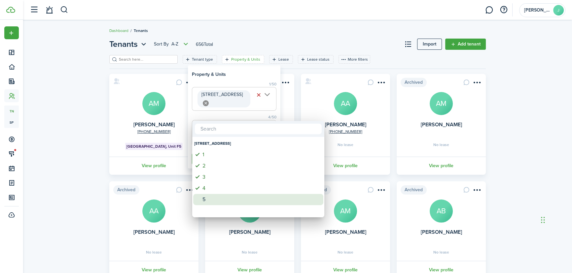
click at [207, 200] on div "5" at bounding box center [260, 199] width 117 height 11
type input "1, 2, 3, 4, 5"
click at [338, 37] on div at bounding box center [286, 136] width 678 height 379
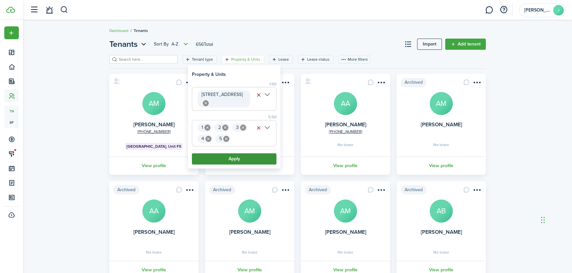
click at [234, 154] on button "Apply" at bounding box center [234, 159] width 85 height 11
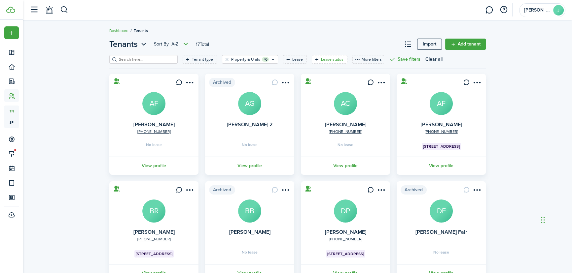
click at [321, 58] on filter-tag-label "Lease status" at bounding box center [332, 59] width 22 height 6
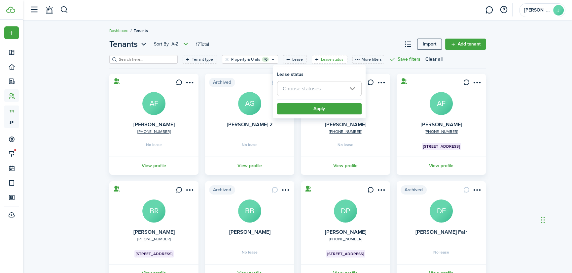
click at [312, 88] on span "Choose statuses" at bounding box center [302, 89] width 38 height 8
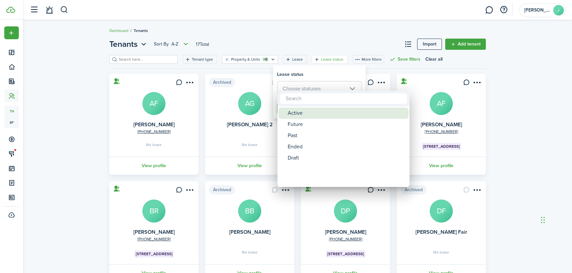
click at [293, 112] on div "Active" at bounding box center [346, 113] width 117 height 11
type input "Active"
click at [385, 44] on div at bounding box center [286, 136] width 678 height 379
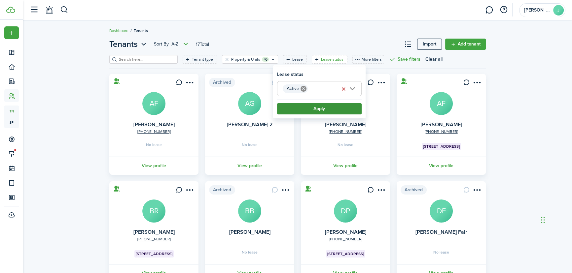
click at [332, 110] on button "Apply" at bounding box center [319, 108] width 85 height 11
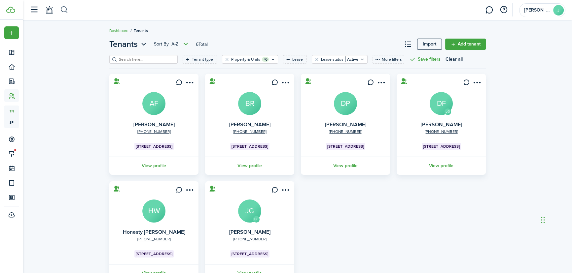
click at [66, 11] on button "button" at bounding box center [64, 9] width 8 height 11
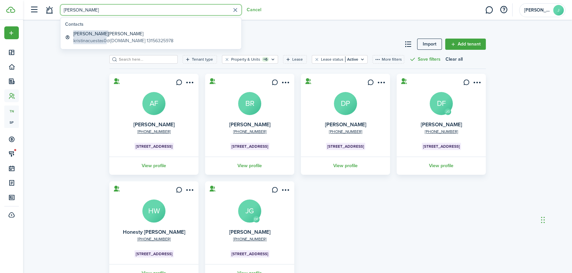
type input "[PERSON_NAME]"
click at [103, 38] on span "kristinacuestas0" at bounding box center [89, 40] width 33 height 7
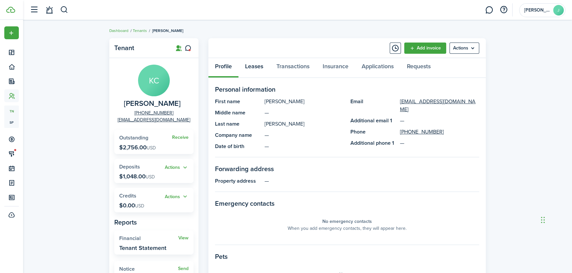
click at [260, 67] on link "Leases" at bounding box center [253, 68] width 31 height 20
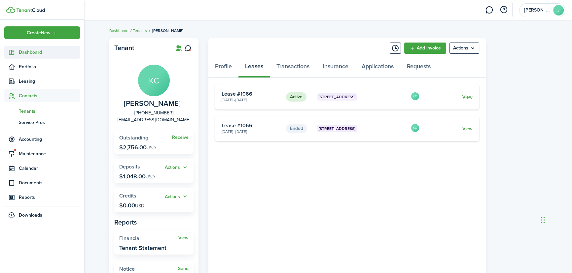
click at [35, 49] on span "Dashboard" at bounding box center [49, 52] width 61 height 7
